Goal: Task Accomplishment & Management: Manage account settings

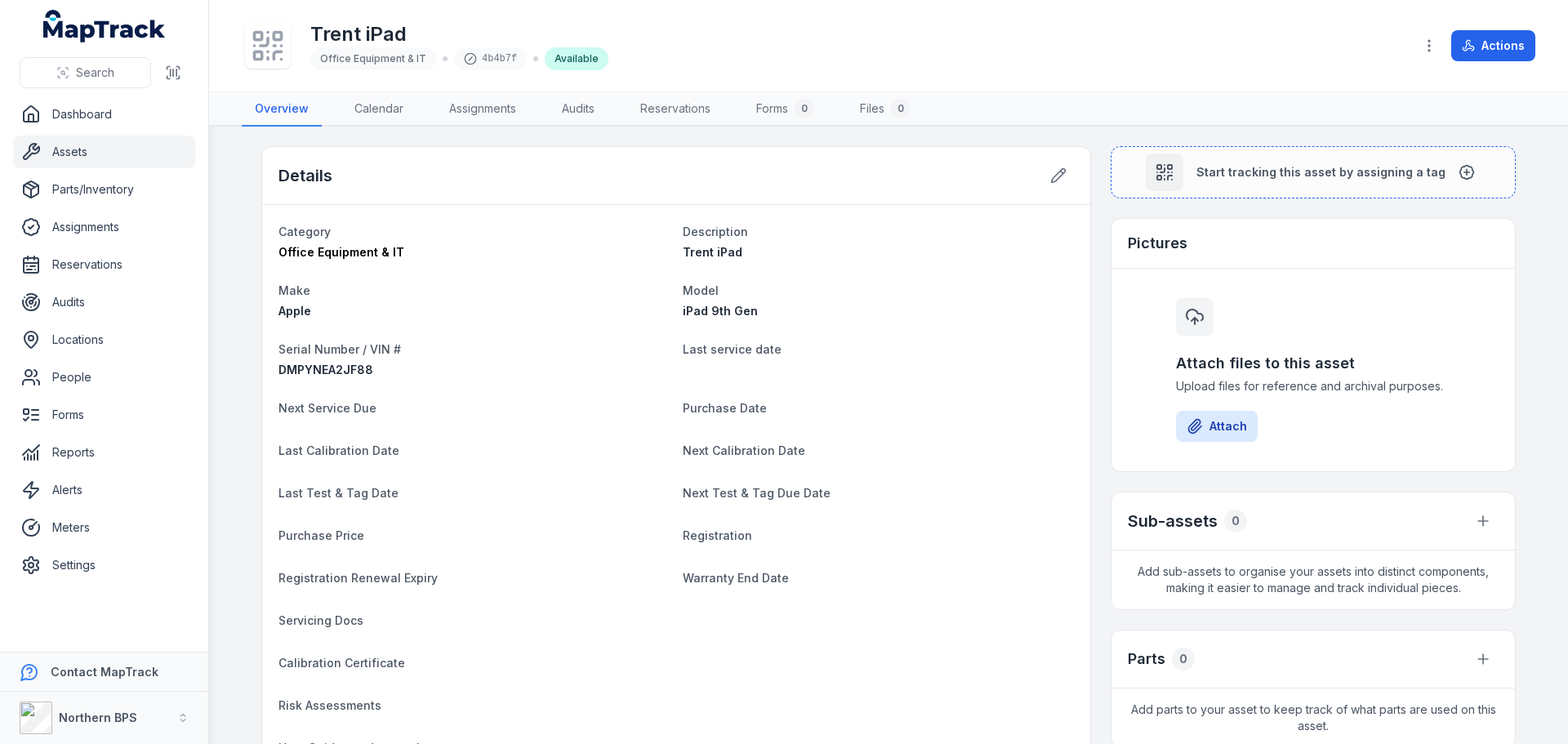
click at [63, 157] on link "Assets" at bounding box center [104, 152] width 182 height 33
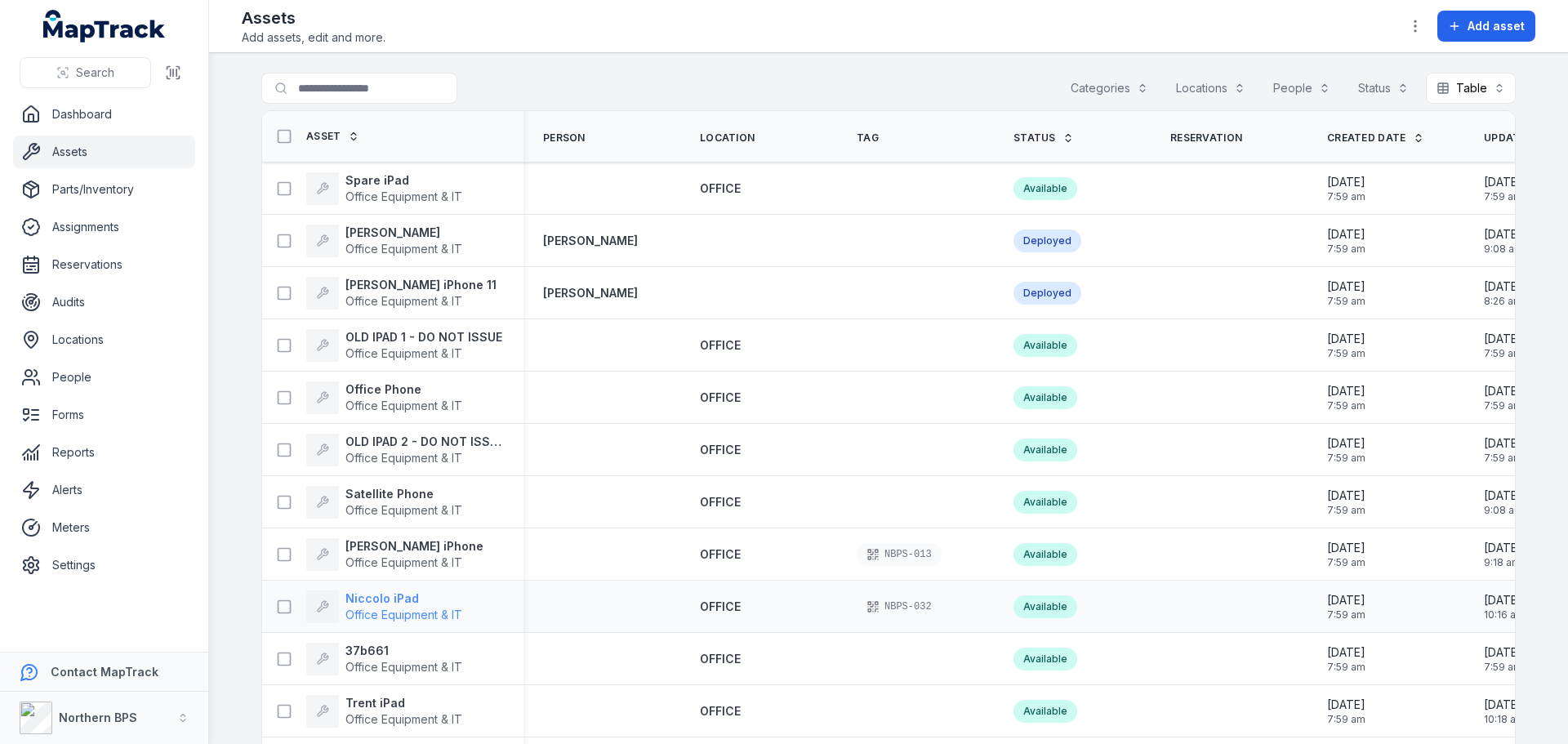
click at [371, 600] on strong "Niccolo iPad" at bounding box center [403, 598] width 116 height 16
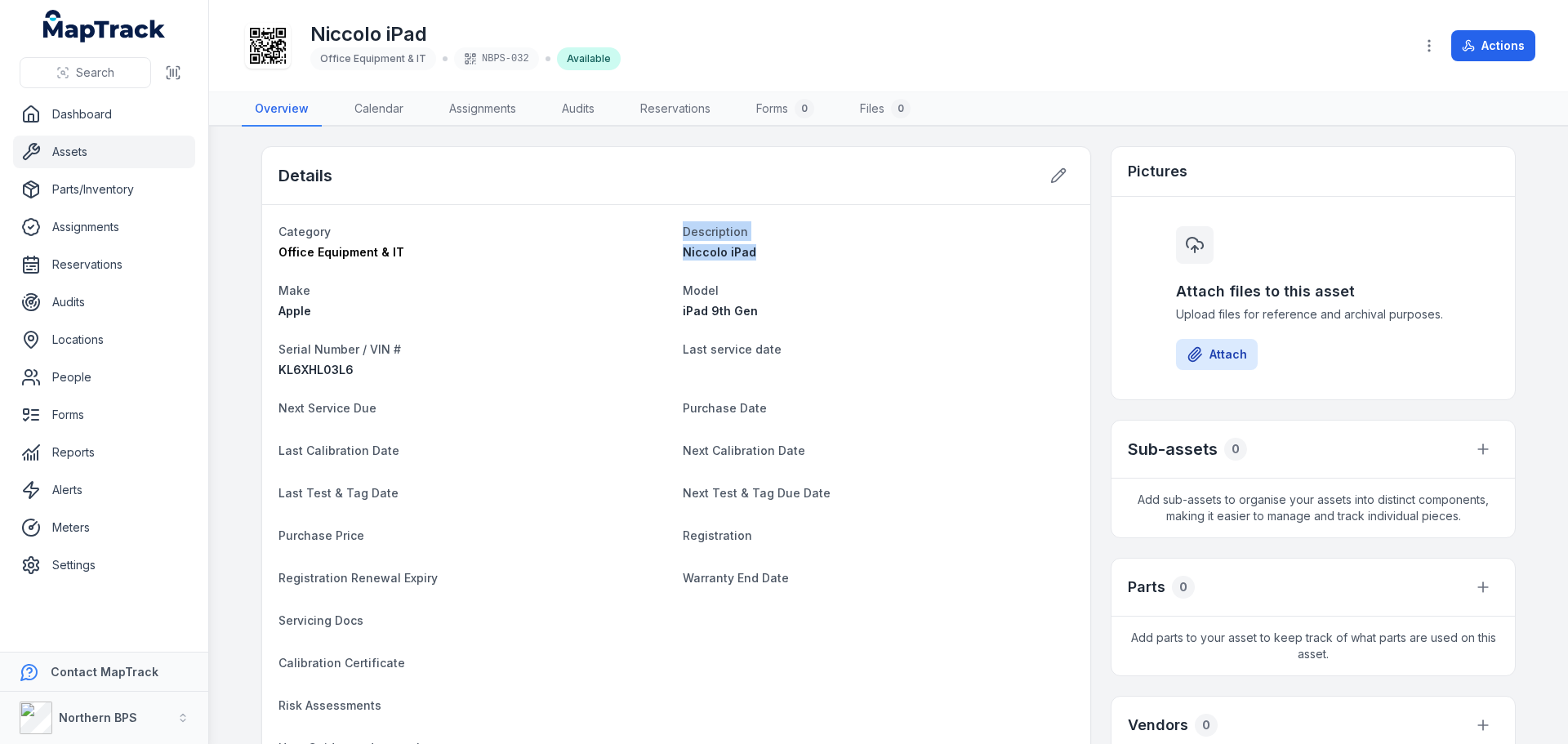
drag, startPoint x: 666, startPoint y: 251, endPoint x: 752, endPoint y: 248, distance: 86.1
click at [752, 248] on div "Niccolo iPad" at bounding box center [879, 252] width 391 height 16
drag, startPoint x: 685, startPoint y: 311, endPoint x: 696, endPoint y: 311, distance: 11.0
click at [696, 311] on span "iPad 9th Gen" at bounding box center [720, 311] width 76 height 14
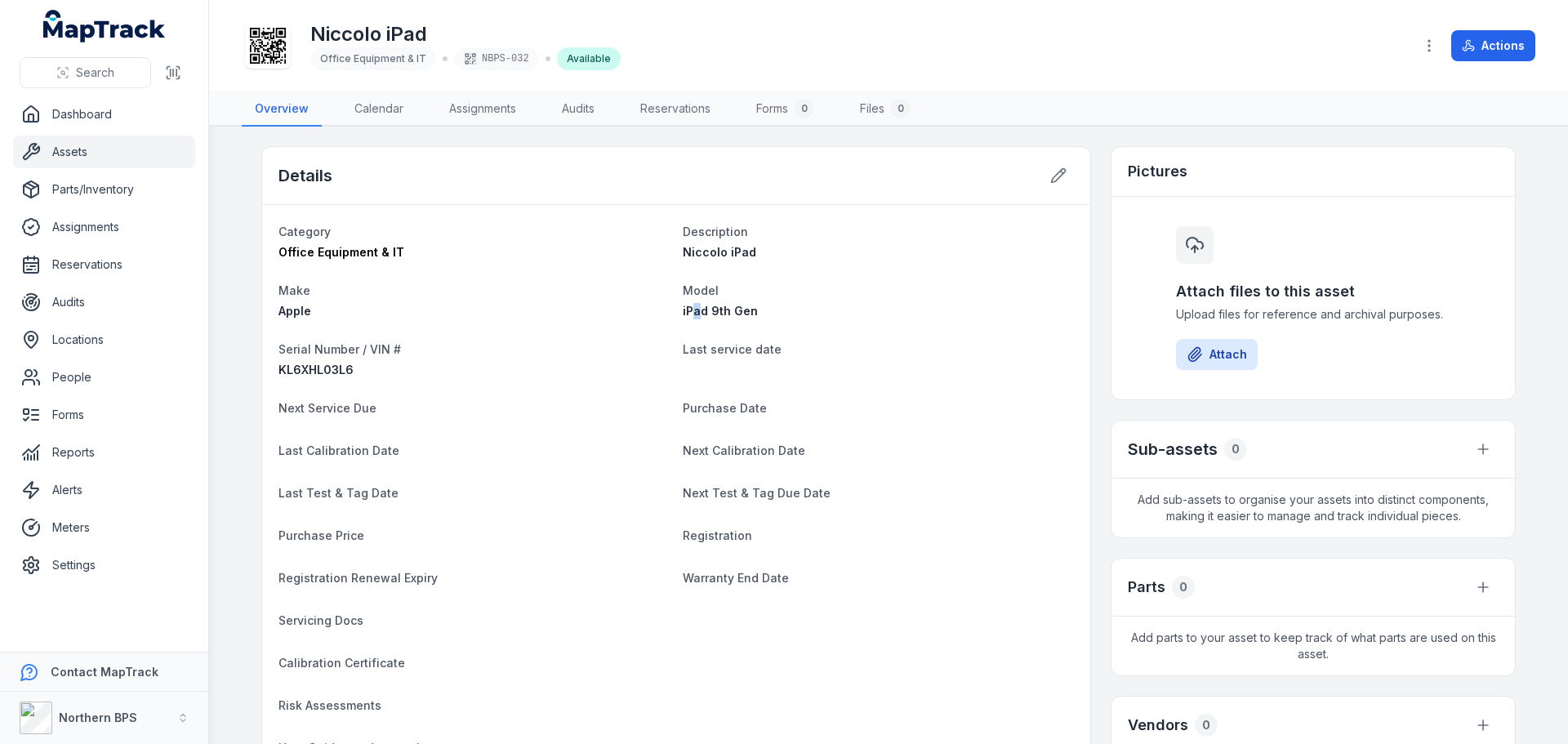
click at [696, 311] on span "iPad 9th Gen" at bounding box center [720, 311] width 76 height 14
click at [327, 369] on span "KL6XHL03L6" at bounding box center [316, 369] width 76 height 14
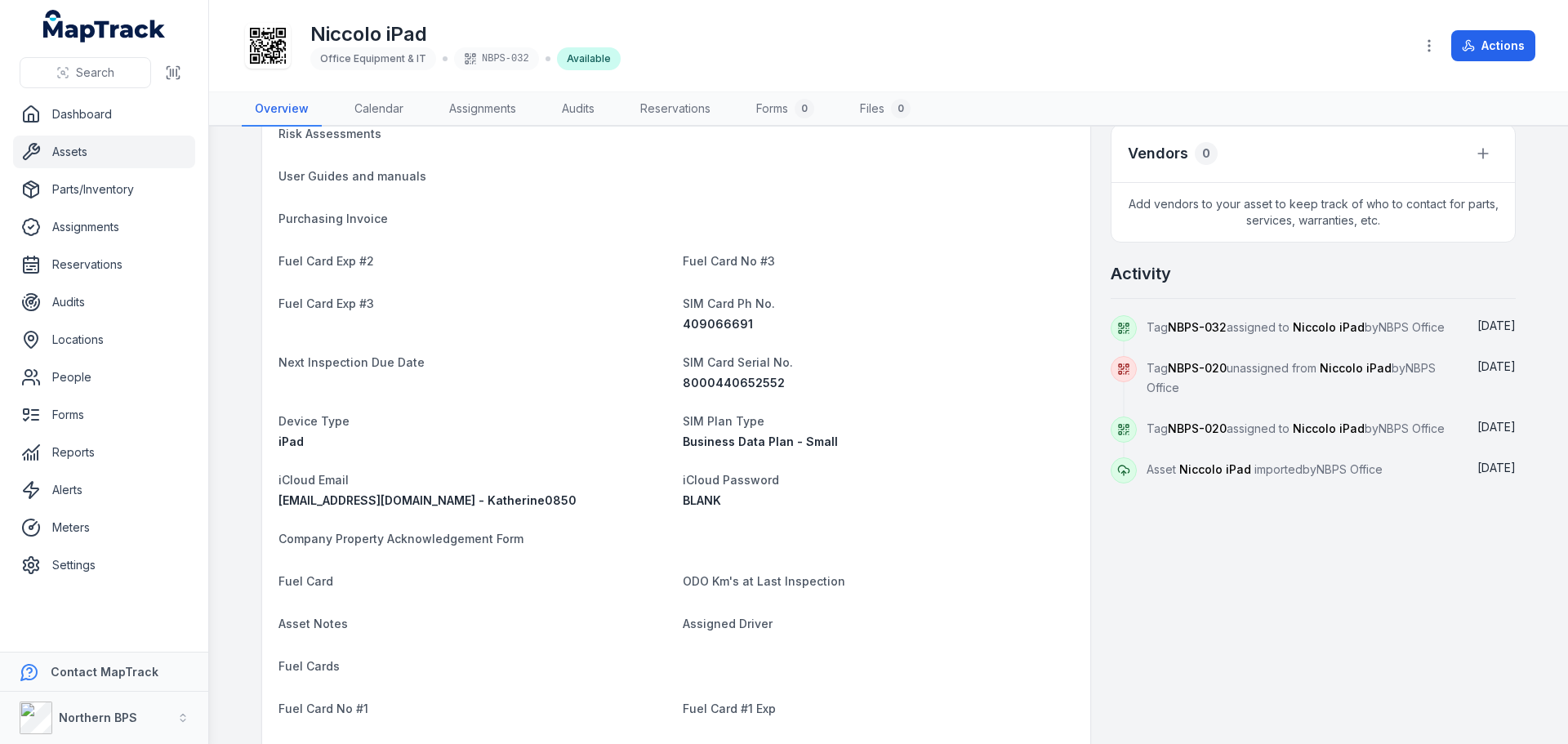
scroll to position [653, 0]
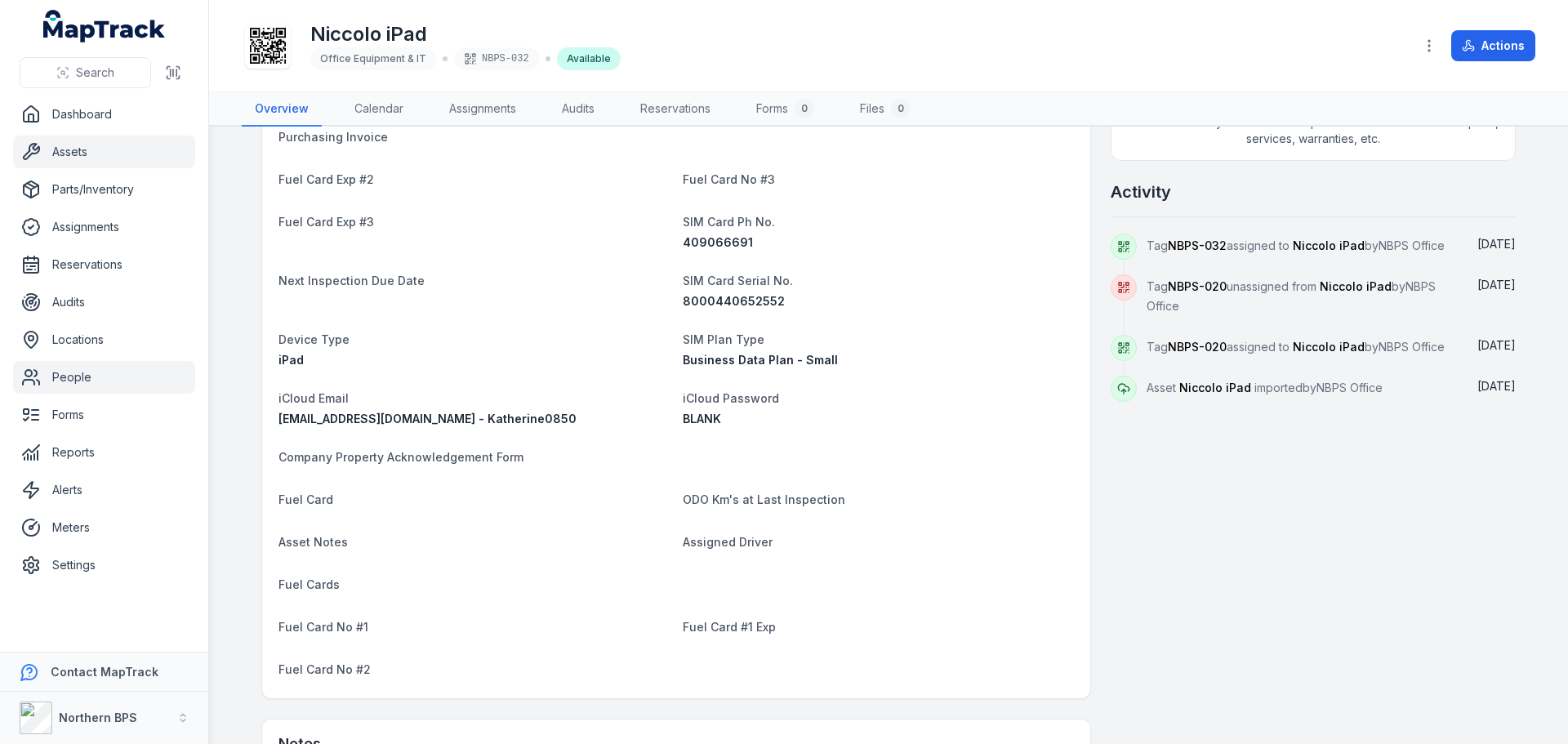
click at [73, 372] on link "People" at bounding box center [104, 376] width 182 height 33
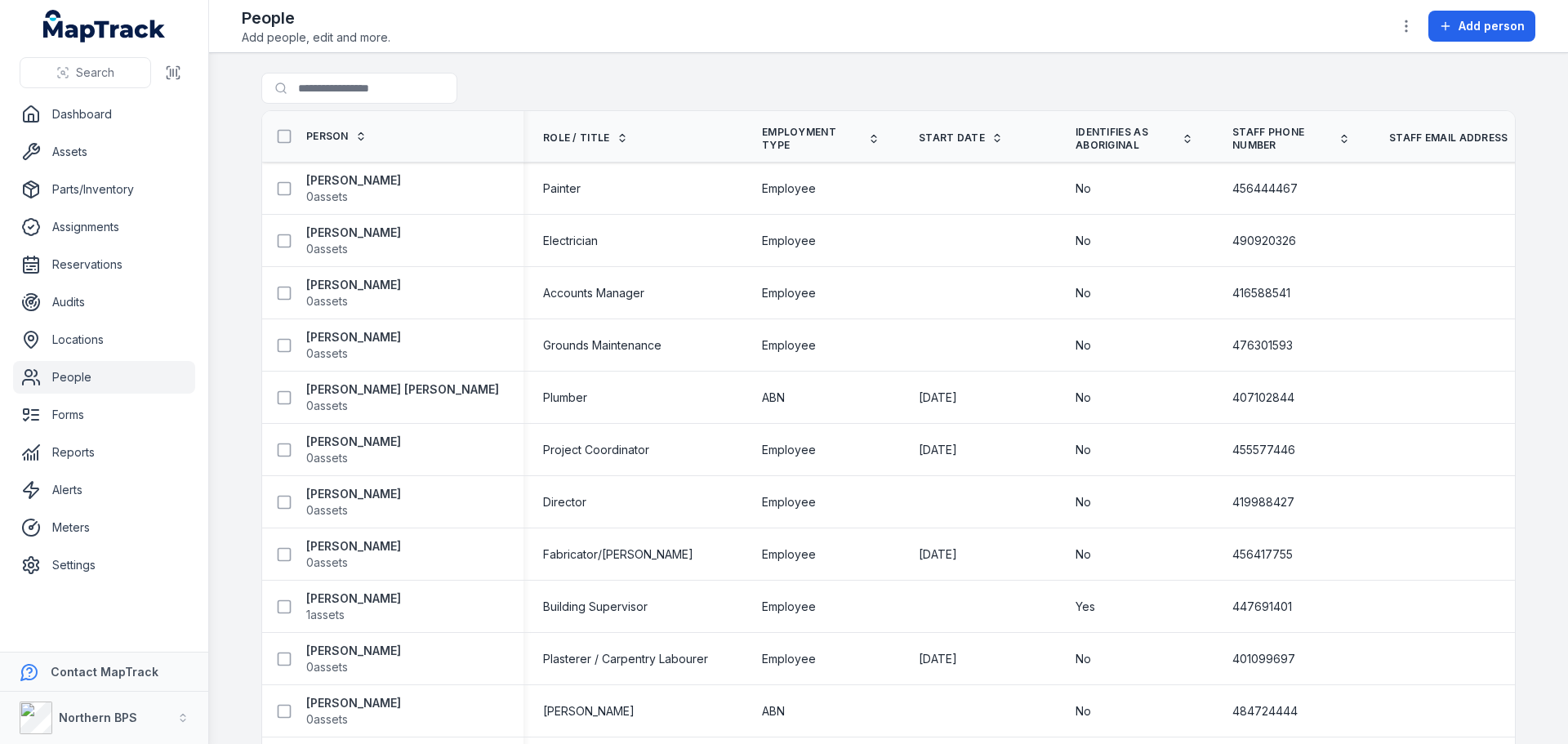
click at [956, 87] on div "Search for people" at bounding box center [888, 91] width 1254 height 37
drag, startPoint x: 401, startPoint y: 44, endPoint x: 235, endPoint y: 19, distance: 167.9
click at [235, 19] on header "Toggle Navigation People Add people, edit and more. Add person" at bounding box center [888, 27] width 1359 height 53
click at [411, 15] on div "People Add people, edit and more. Add person" at bounding box center [888, 26] width 1294 height 39
drag, startPoint x: 439, startPoint y: 32, endPoint x: 242, endPoint y: 16, distance: 197.6
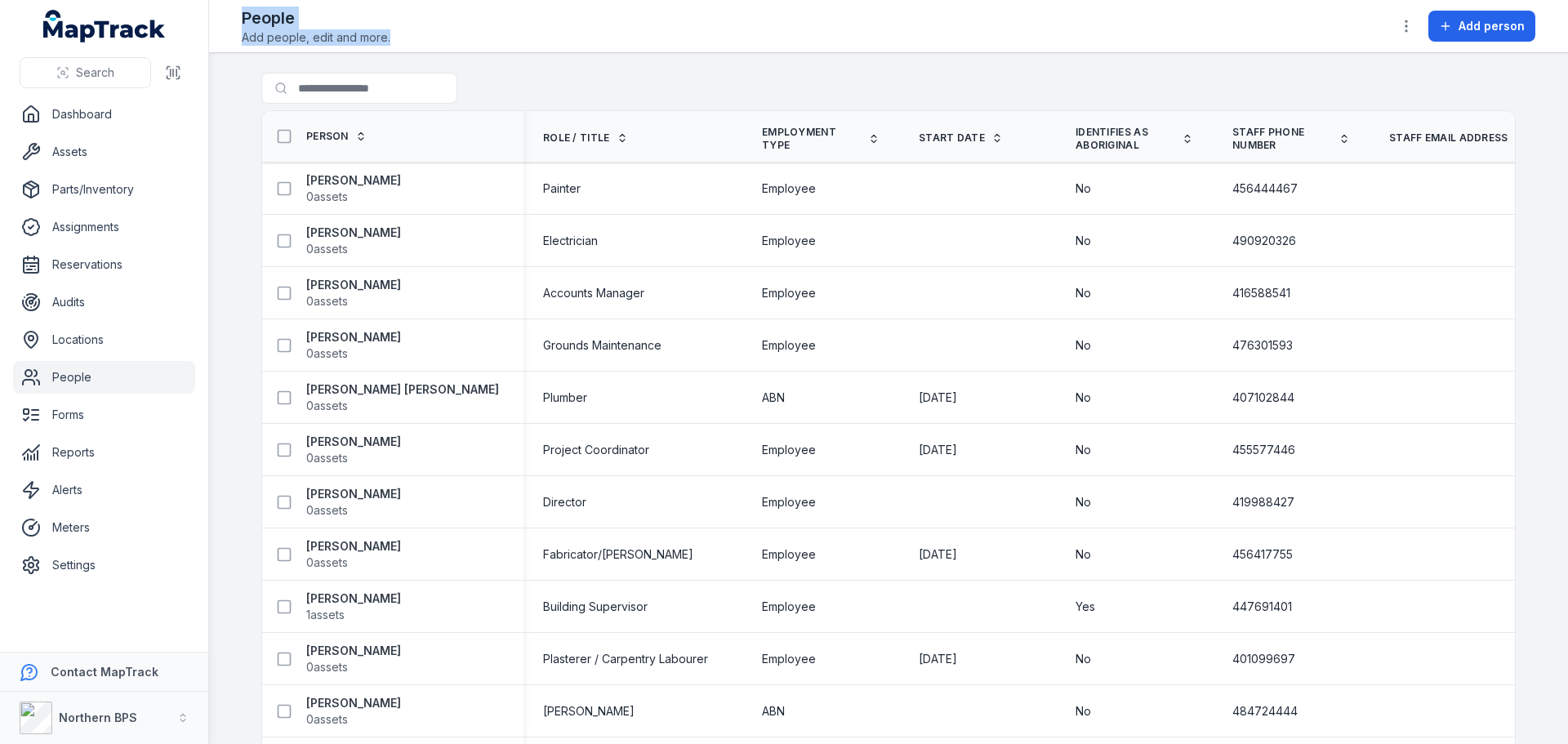
click at [242, 16] on div "People Add people, edit and more. Add person" at bounding box center [888, 26] width 1294 height 39
click at [241, 16] on header "Toggle Navigation People Add people, edit and more. Add person" at bounding box center [888, 27] width 1359 height 53
drag, startPoint x: 236, startPoint y: 14, endPoint x: 403, endPoint y: 33, distance: 168.1
click at [403, 33] on header "Toggle Navigation People Add people, edit and more. Add person" at bounding box center [888, 27] width 1359 height 53
click at [403, 33] on div "People Add people, edit and more. Add person" at bounding box center [888, 26] width 1294 height 39
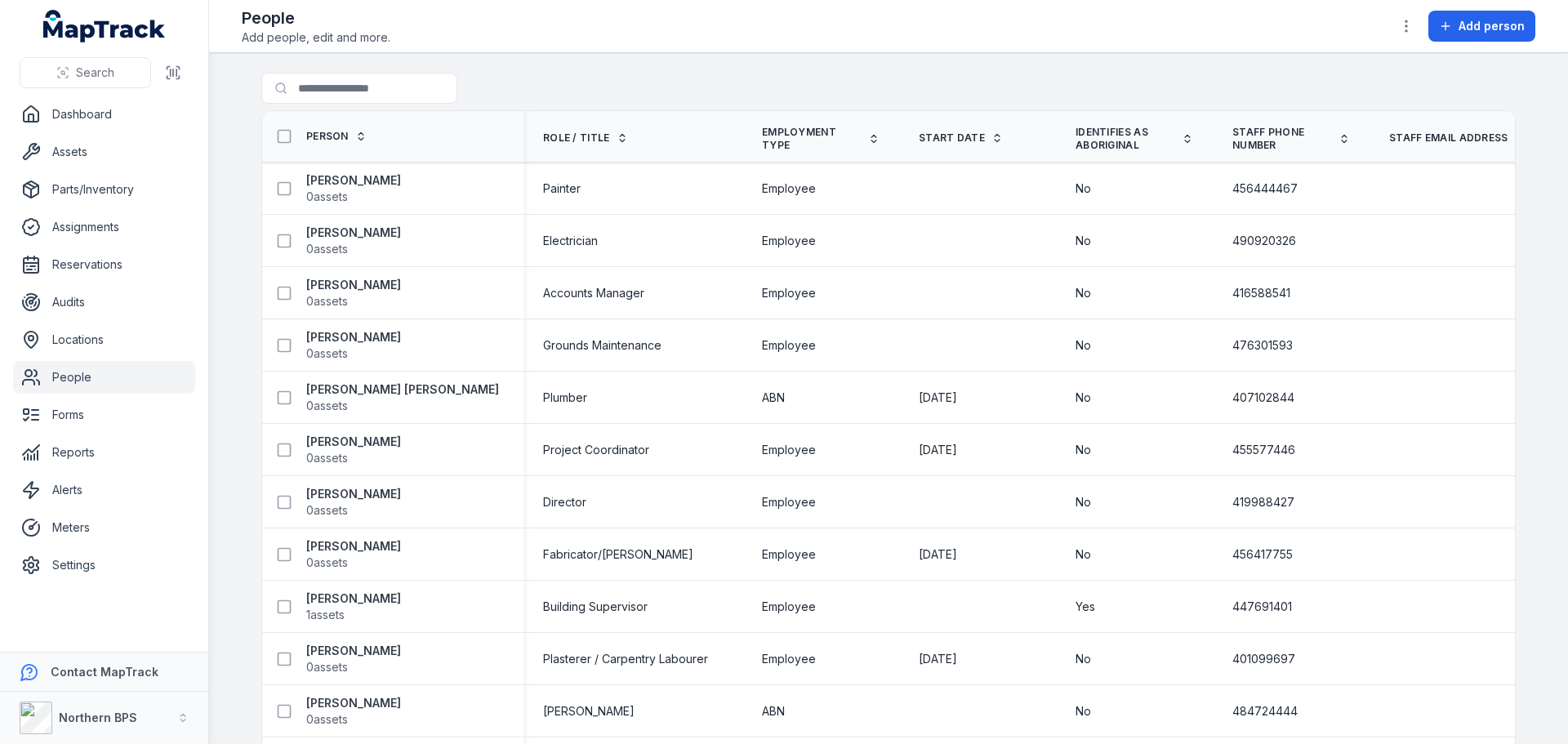
click at [421, 36] on div "People Add people, edit and more. Add person" at bounding box center [888, 26] width 1294 height 39
click at [616, 78] on div "Search for people" at bounding box center [888, 91] width 1254 height 37
click at [495, 91] on div at bounding box center [392, 88] width 261 height 31
click at [792, 43] on div "People Add people, edit and more. Add person" at bounding box center [888, 26] width 1294 height 39
click at [579, 43] on div "People Add people, edit and more. Add person" at bounding box center [888, 26] width 1294 height 39
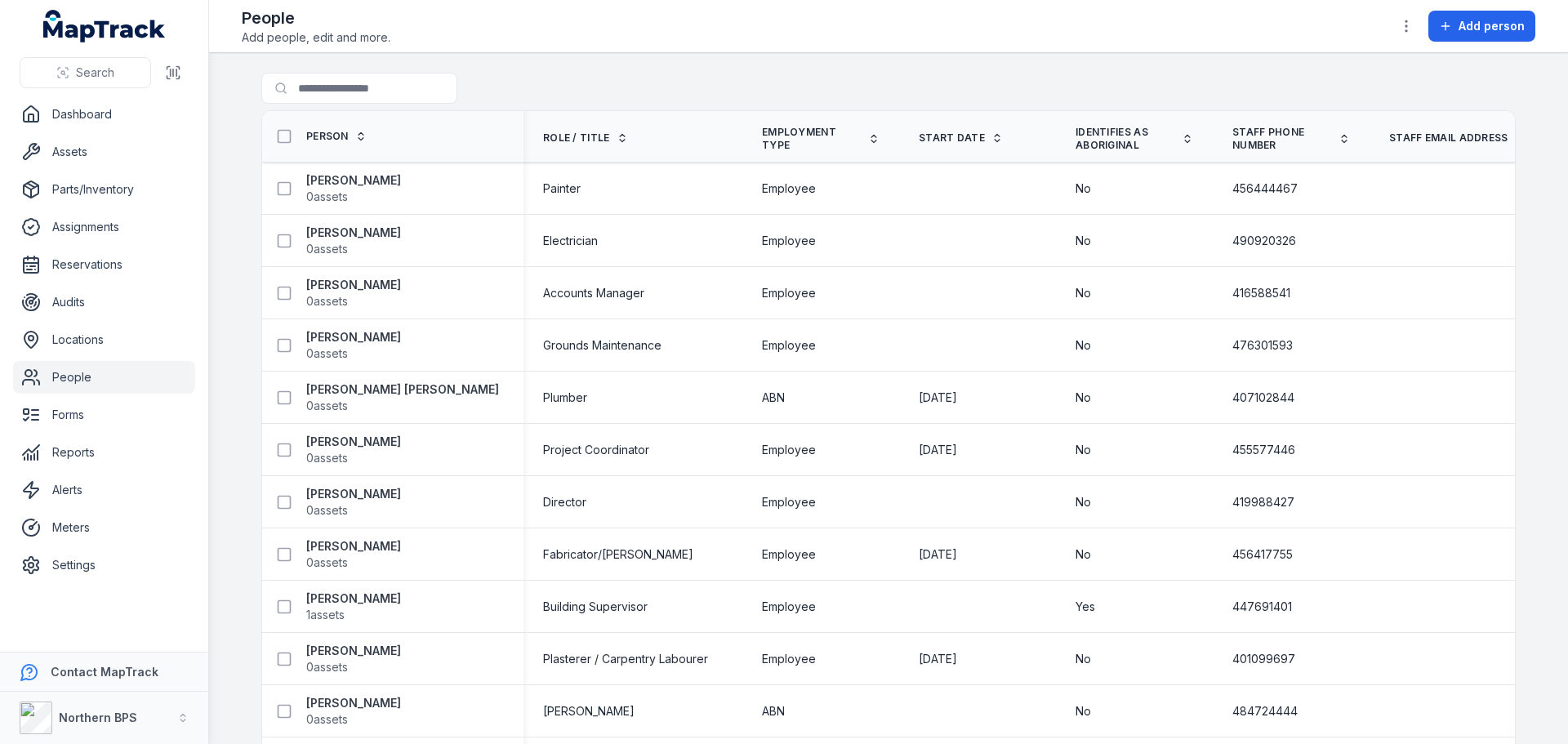
click at [794, 100] on div "Search for people" at bounding box center [888, 91] width 1254 height 37
click at [564, 24] on div "People Add people, edit and more. Add person" at bounding box center [888, 26] width 1294 height 39
click at [346, 82] on input "Search for people" at bounding box center [392, 88] width 261 height 31
click at [639, 73] on div "Search for people" at bounding box center [888, 91] width 1254 height 37
click at [92, 232] on link "Assignments" at bounding box center [104, 226] width 182 height 33
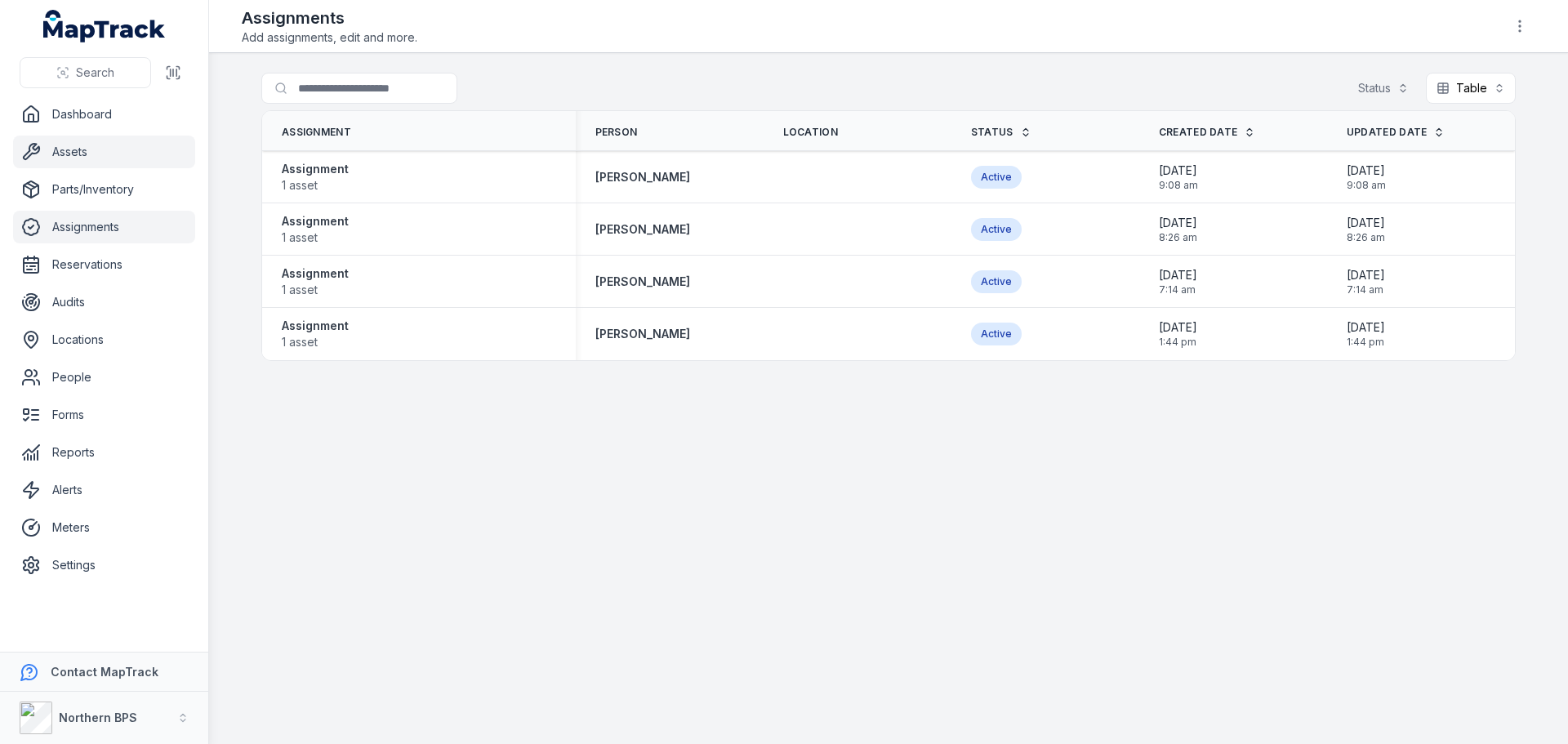
click at [78, 155] on link "Assets" at bounding box center [104, 152] width 182 height 33
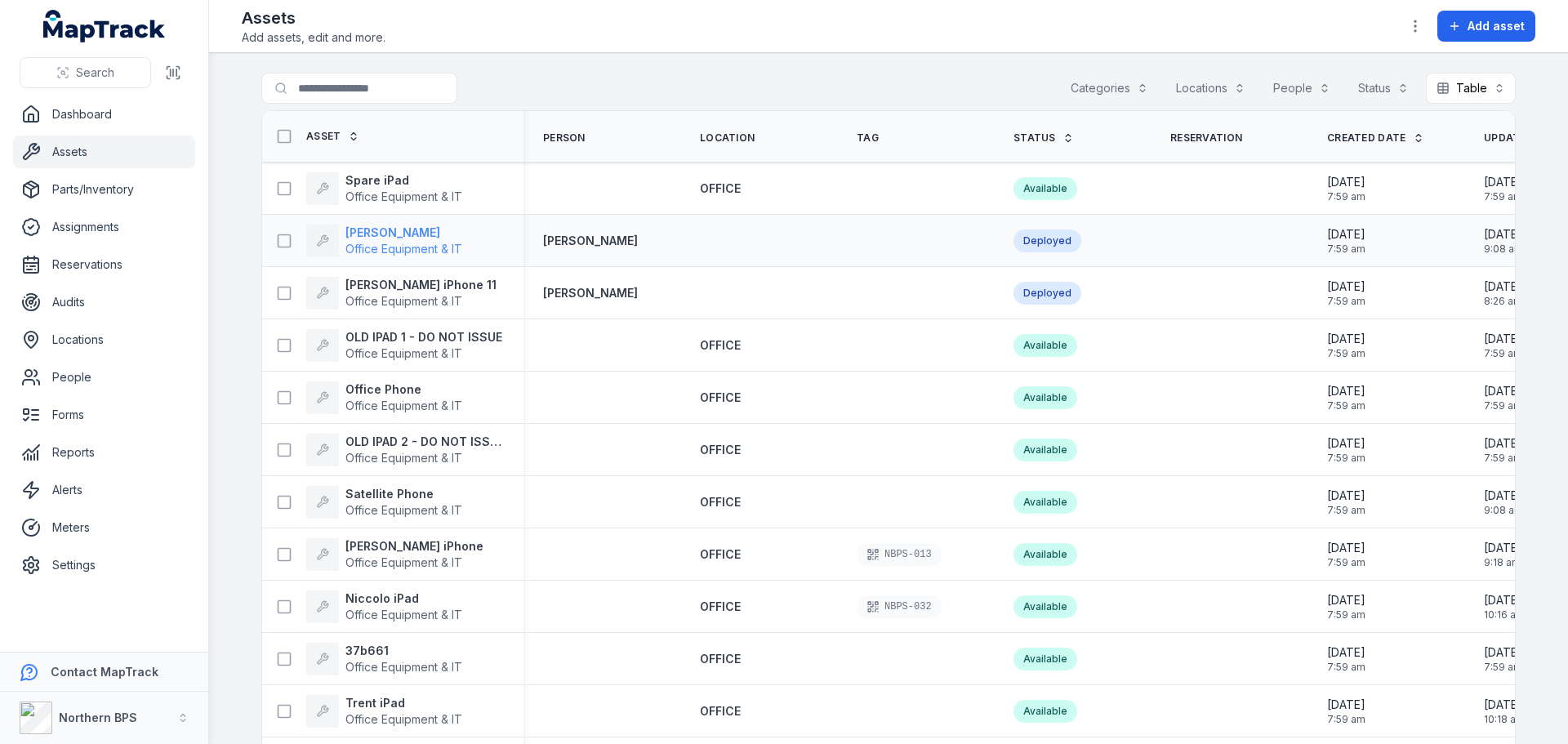
click at [382, 235] on strong "[PERSON_NAME]" at bounding box center [403, 233] width 116 height 16
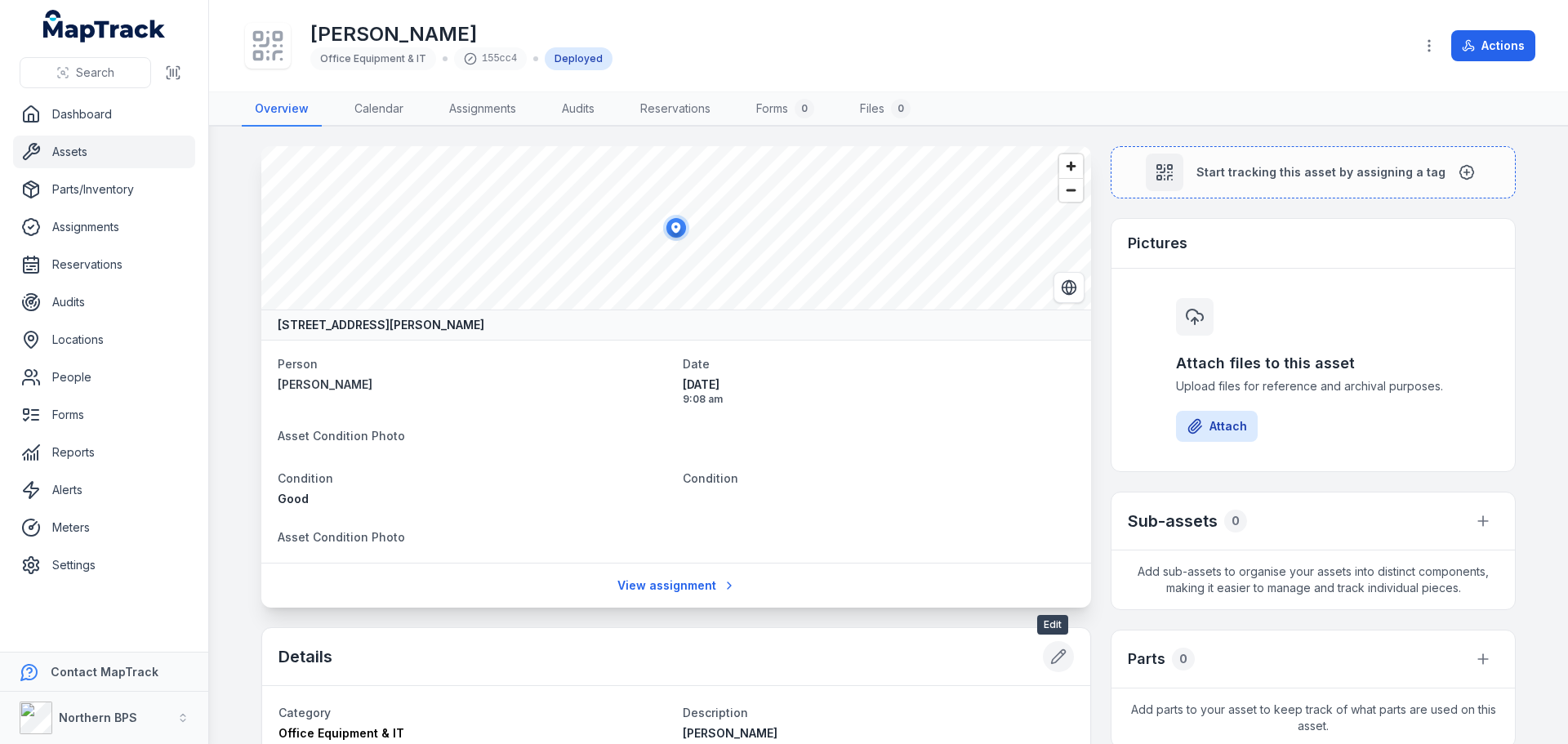
click at [1055, 651] on icon at bounding box center [1059, 657] width 14 height 14
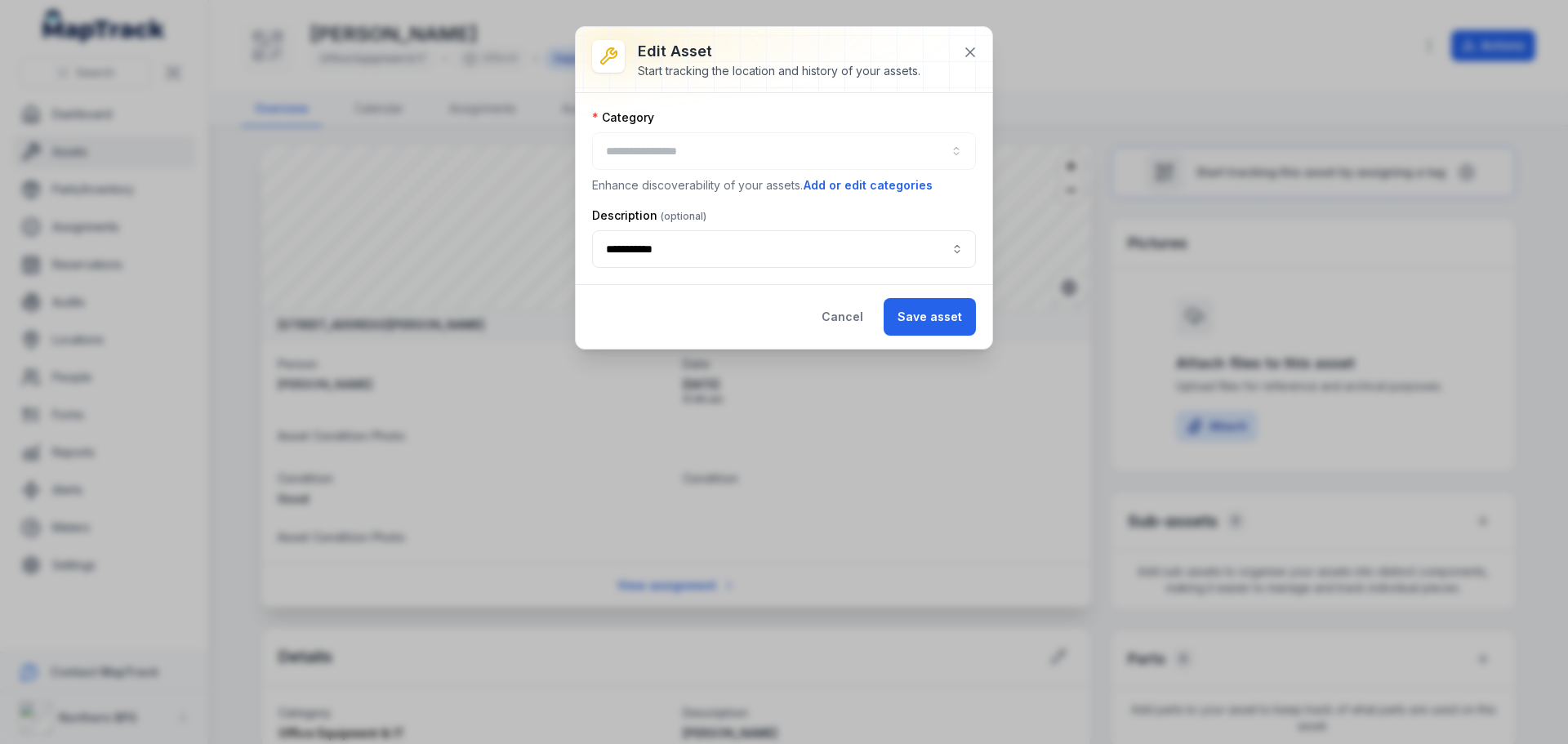
type input "**********"
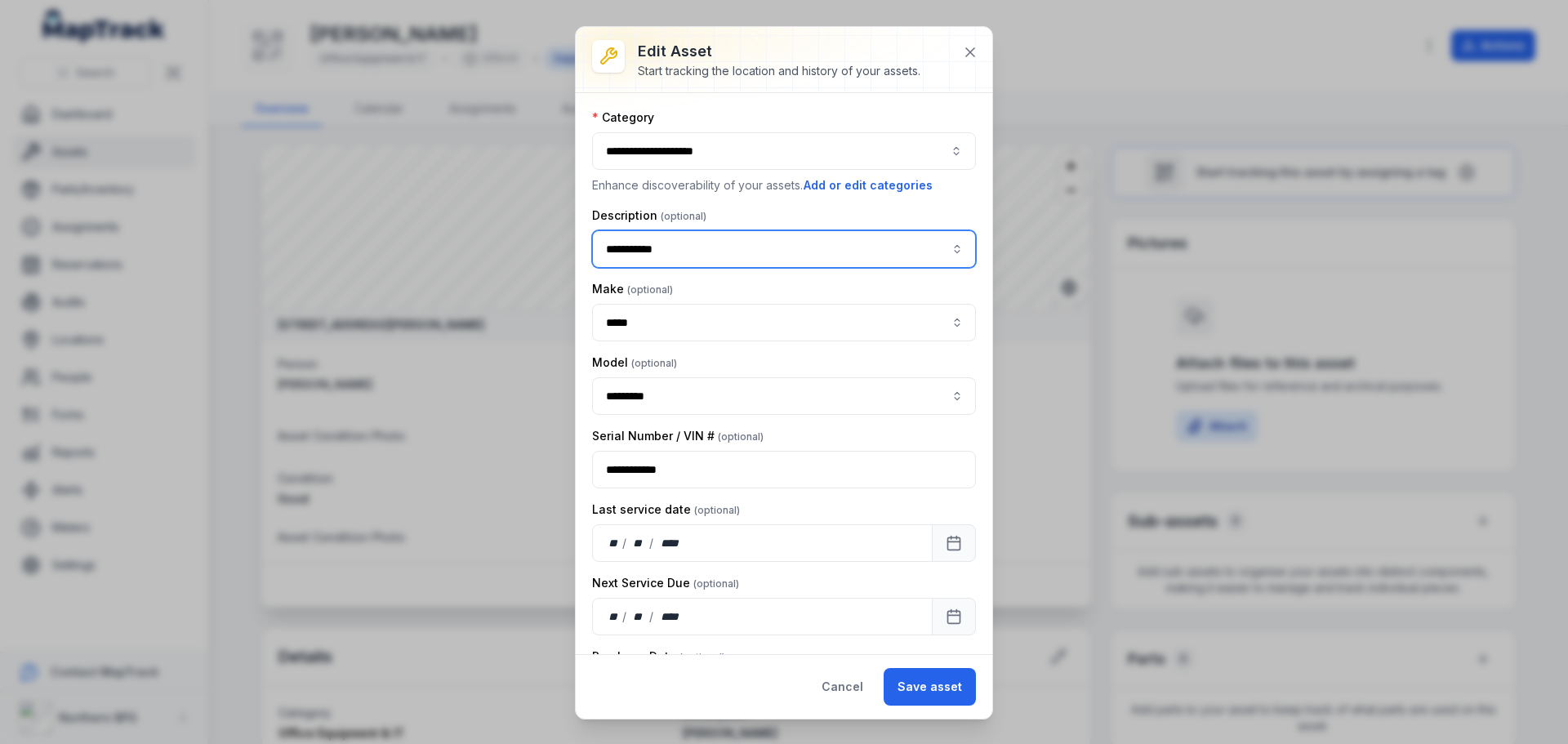
click at [746, 252] on input "**********" at bounding box center [784, 249] width 384 height 37
type input "**********"
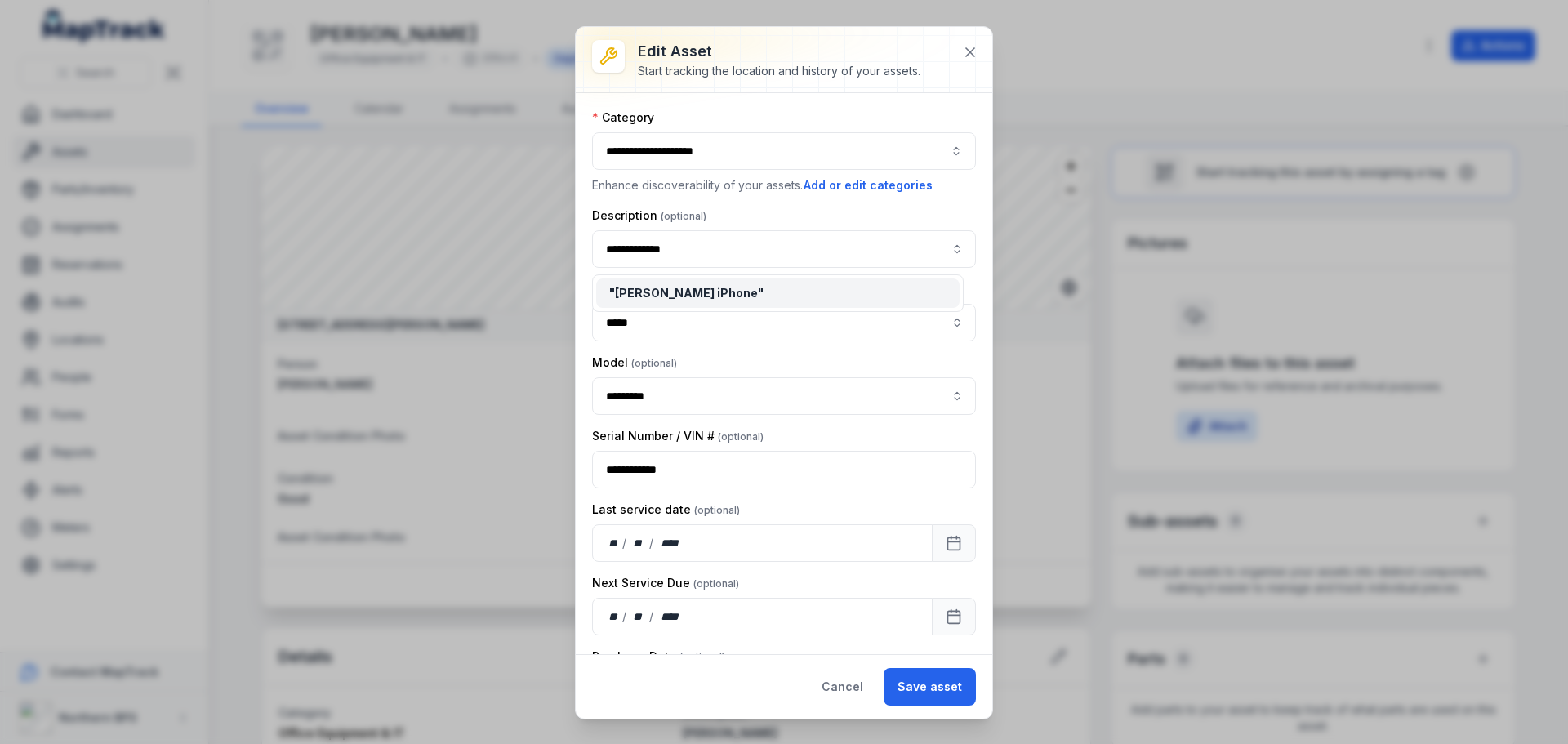
click at [911, 685] on div "**********" at bounding box center [784, 372] width 417 height 692
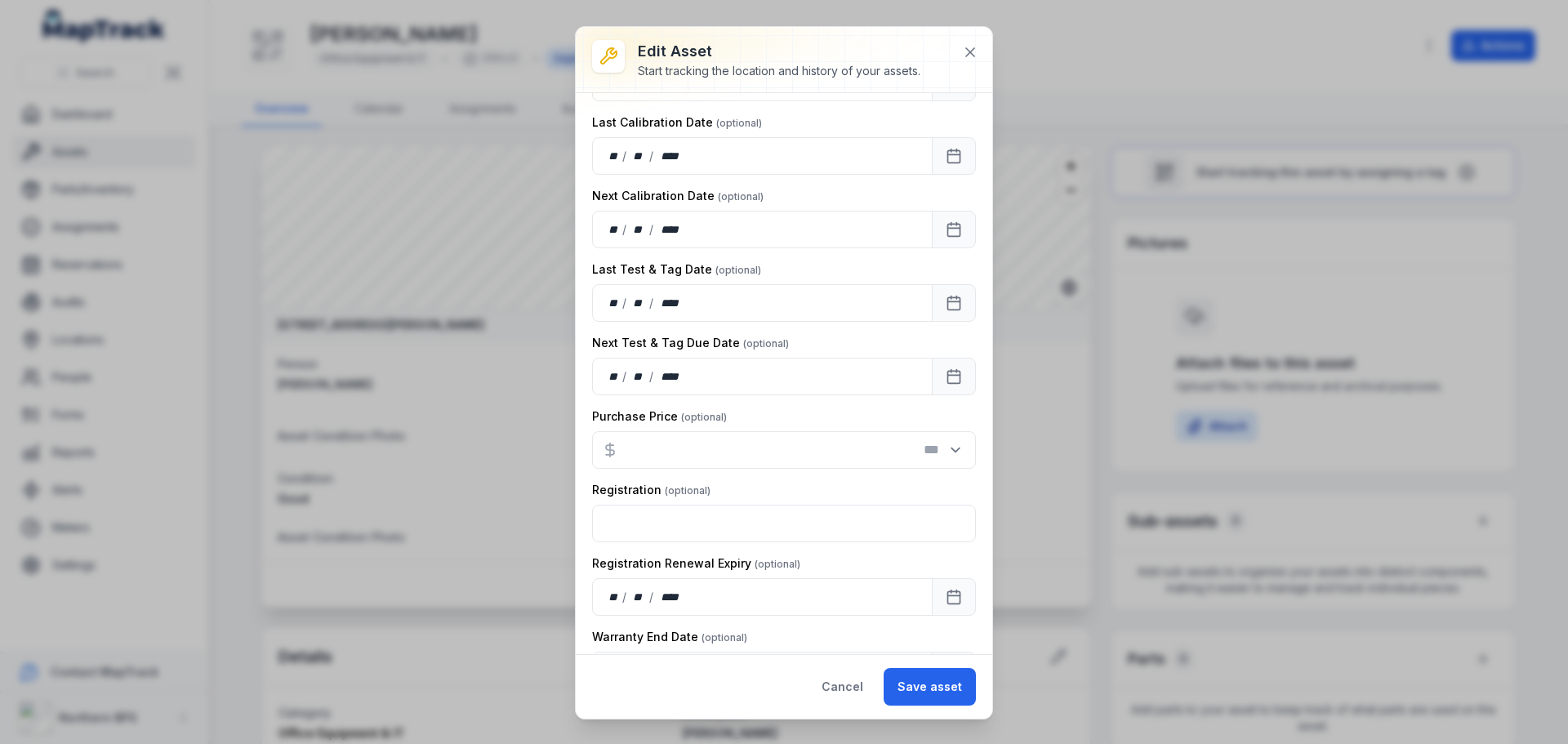
scroll to position [653, 0]
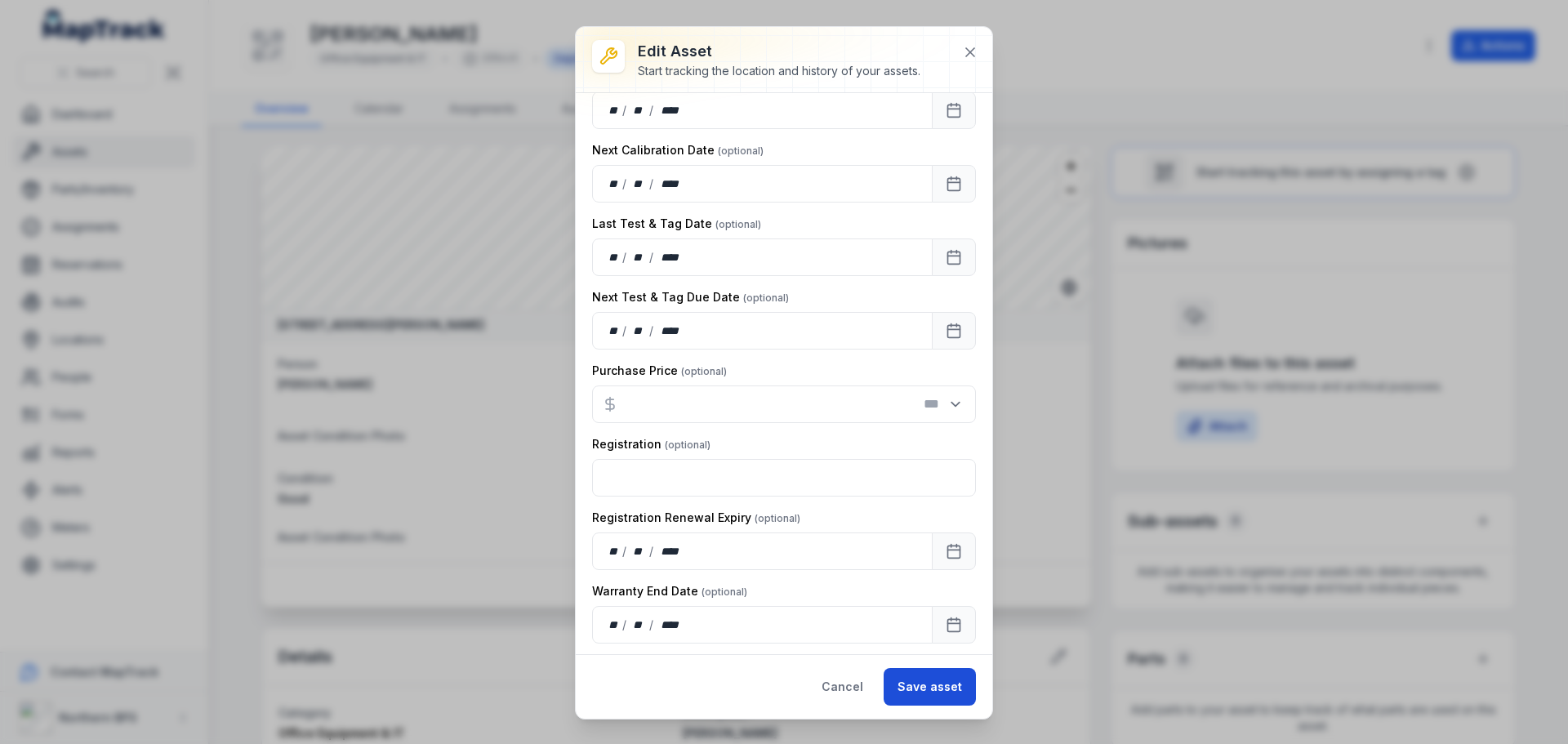
click at [942, 693] on button "Save asset" at bounding box center [930, 686] width 92 height 37
